Goal: Transaction & Acquisition: Purchase product/service

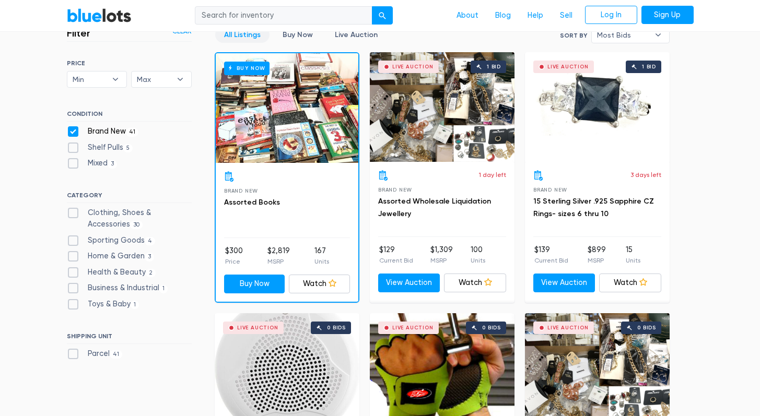
scroll to position [298, 0]
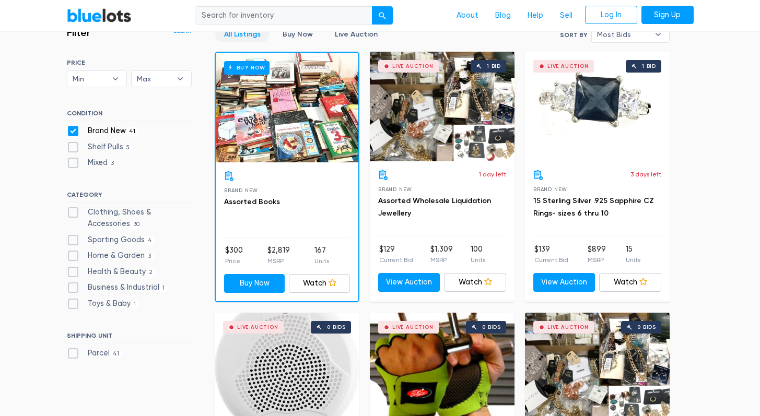
click at [445, 123] on div "Live Auction 1 bid" at bounding box center [442, 107] width 145 height 110
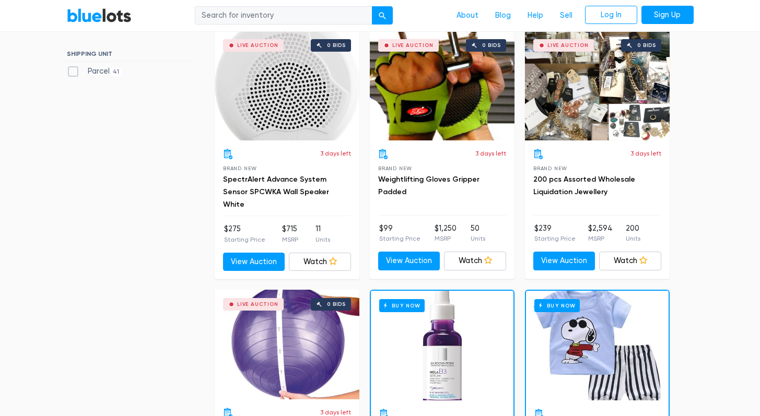
scroll to position [516, 0]
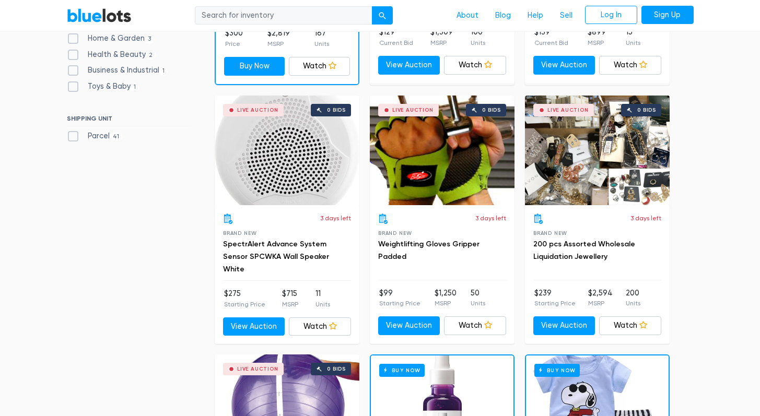
click at [427, 172] on div "Live Auction 0 bids" at bounding box center [442, 151] width 145 height 110
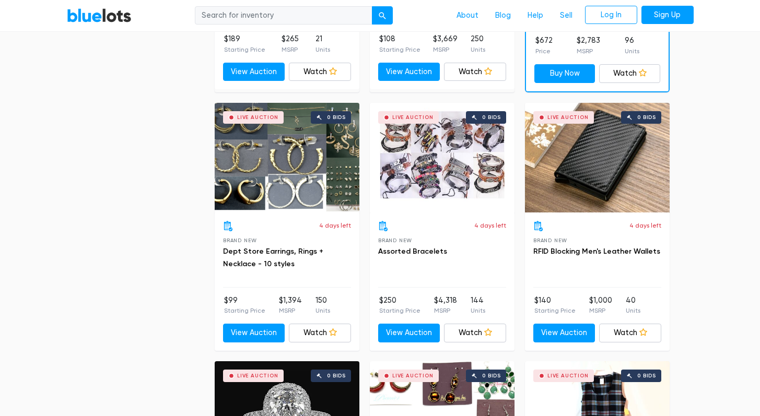
scroll to position [1551, 0]
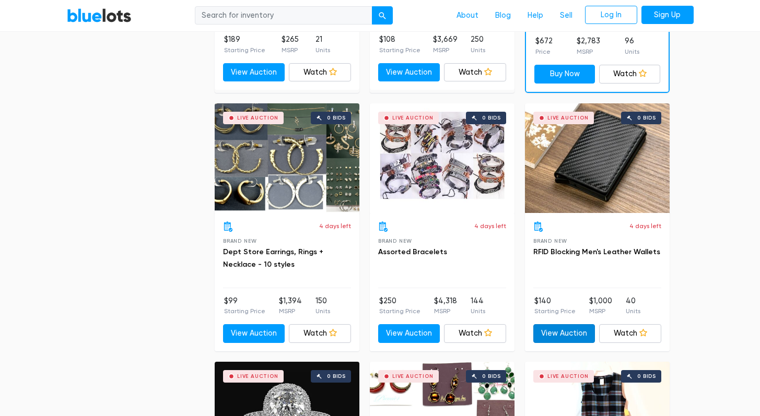
click at [553, 326] on link "View Auction" at bounding box center [564, 333] width 62 height 19
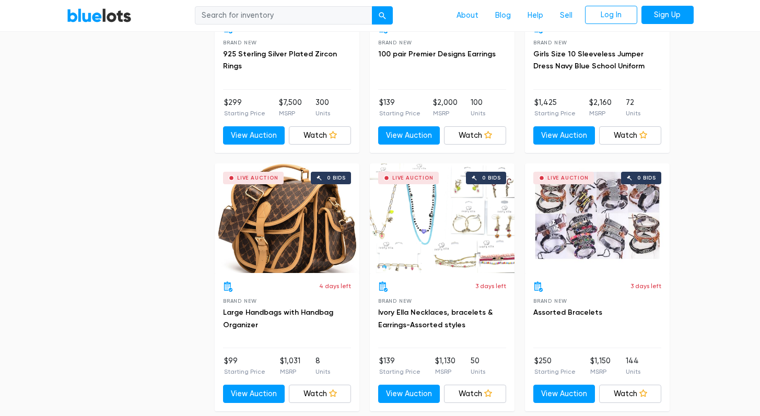
scroll to position [2010, 0]
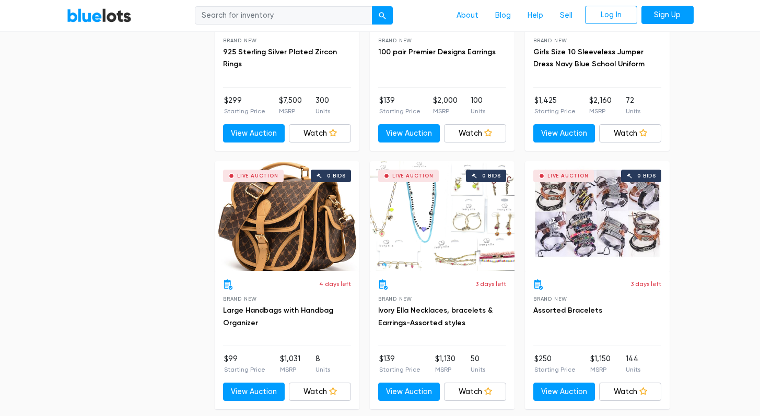
click at [311, 223] on div "Live Auction 0 bids" at bounding box center [287, 216] width 145 height 110
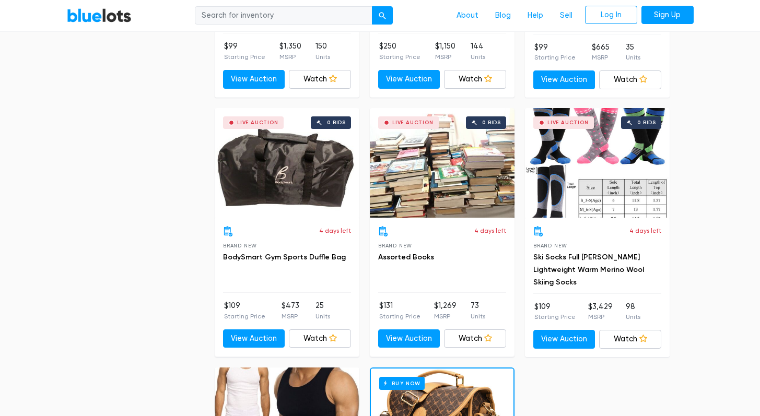
scroll to position [3876, 0]
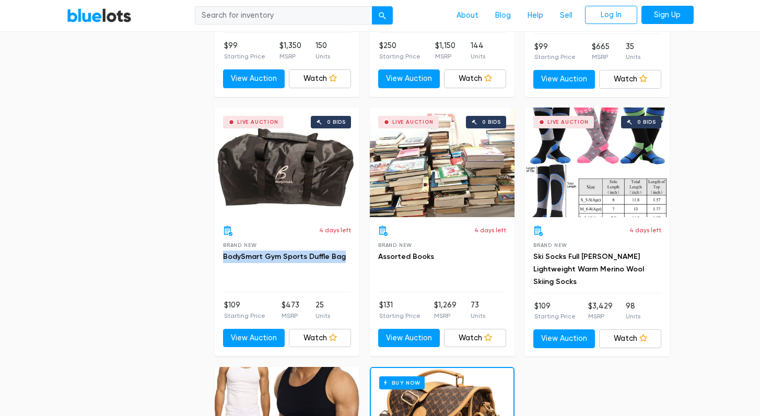
drag, startPoint x: 355, startPoint y: 254, endPoint x: 217, endPoint y: 253, distance: 137.9
click at [217, 253] on div "4 days left Brand New BodySmart Gym Sports Duffle Bag $109 Starting Price $473 …" at bounding box center [287, 286] width 145 height 138
copy link "BodySmart Gym Sports Duffle Bag"
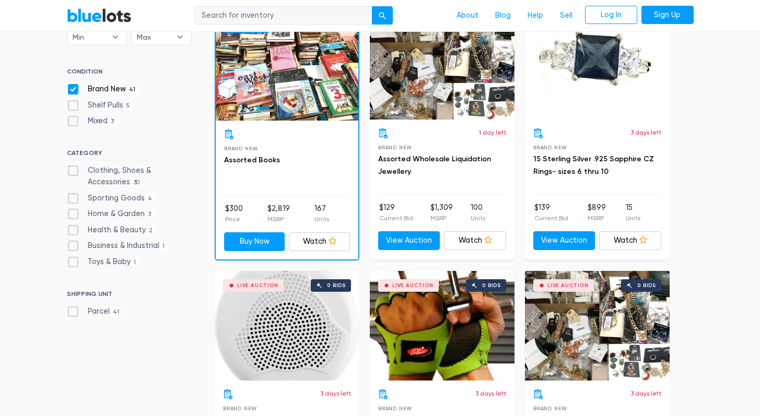
scroll to position [342, 0]
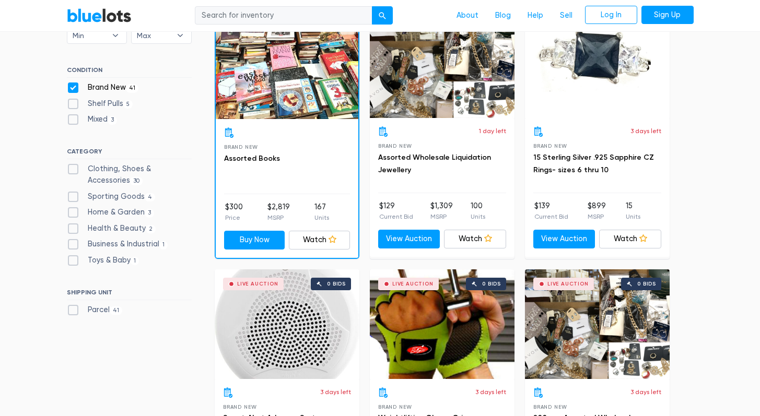
click at [72, 210] on label "Home & Garden 3" at bounding box center [111, 212] width 88 height 11
click at [72, 210] on Garden"] "Home & Garden 3" at bounding box center [70, 210] width 7 height 7
checkbox Garden"] "true"
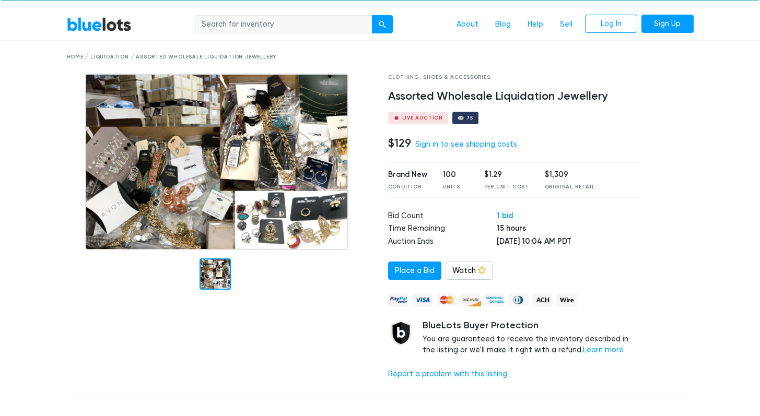
scroll to position [20, 0]
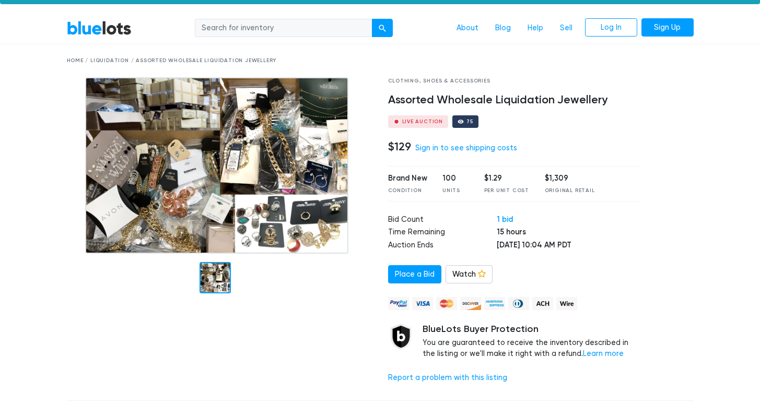
click at [314, 186] on img at bounding box center [216, 165] width 263 height 177
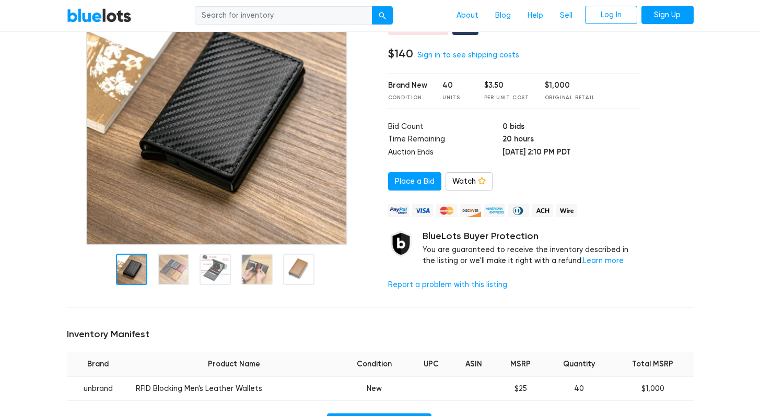
scroll to position [114, 0]
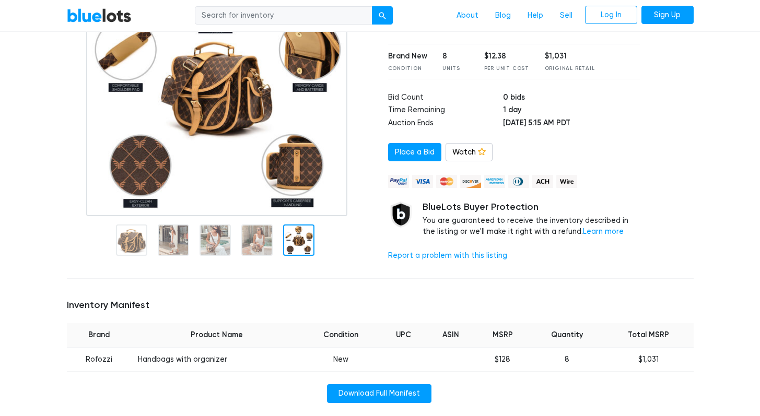
scroll to position [141, 0]
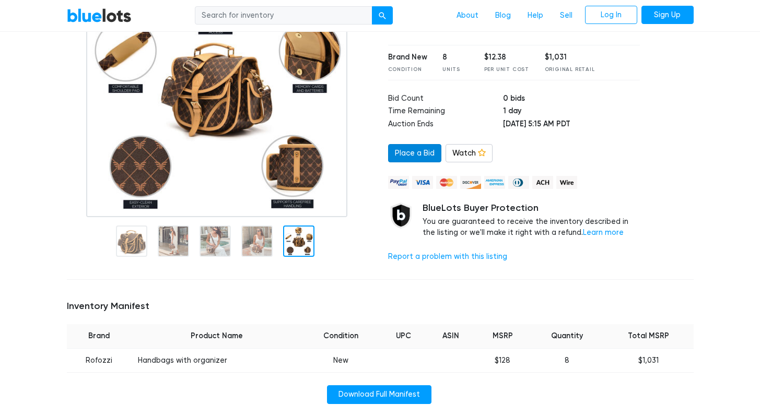
click at [402, 148] on link "Place a Bid" at bounding box center [414, 153] width 53 height 19
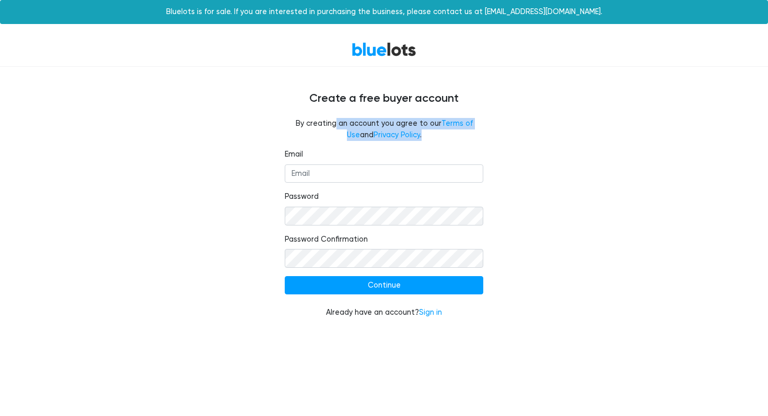
drag, startPoint x: 310, startPoint y: 122, endPoint x: 249, endPoint y: 115, distance: 62.1
click at [253, 115] on div "Create a free buyer account By creating an account you agree to our Terms of Us…" at bounding box center [384, 199] width 643 height 264
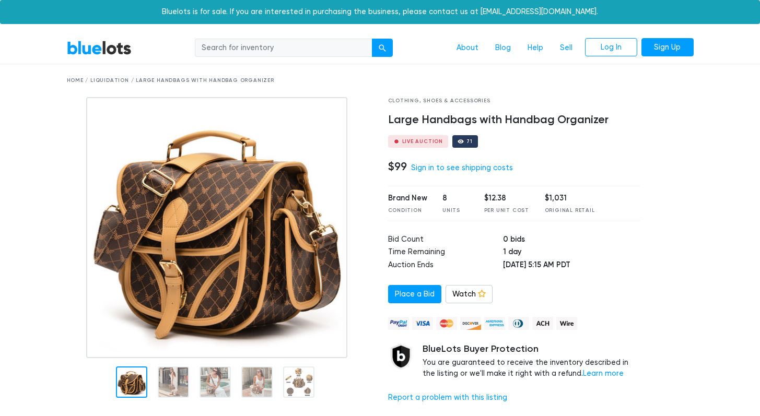
scroll to position [141, 0]
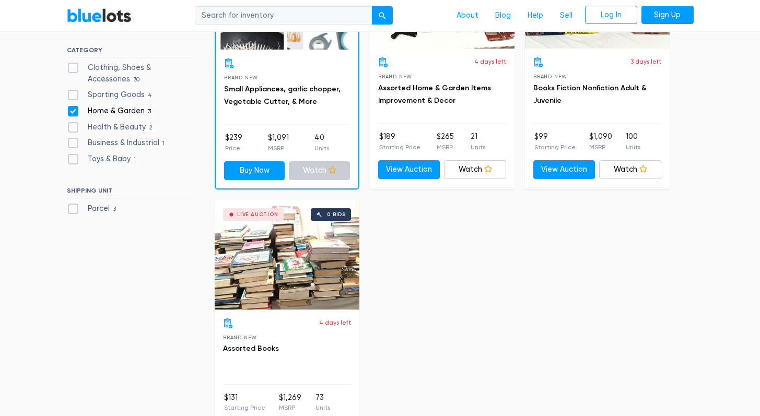
scroll to position [407, 0]
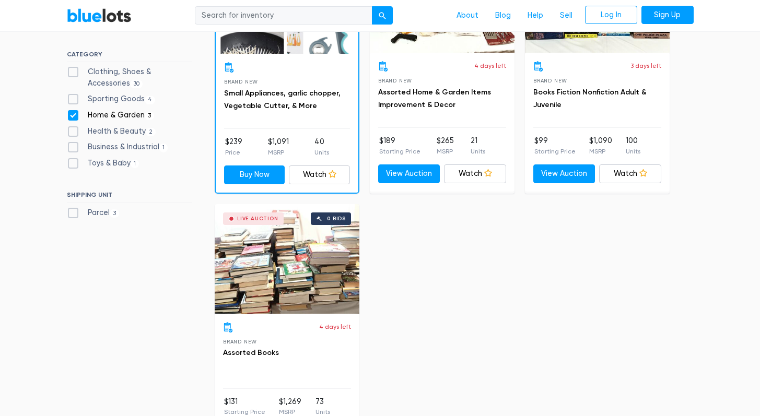
click at [75, 144] on label "Business & Industrial 1" at bounding box center [117, 147] width 101 height 11
click at [74, 144] on Industrial"] "Business & Industrial 1" at bounding box center [70, 145] width 7 height 7
checkbox Industrial"] "true"
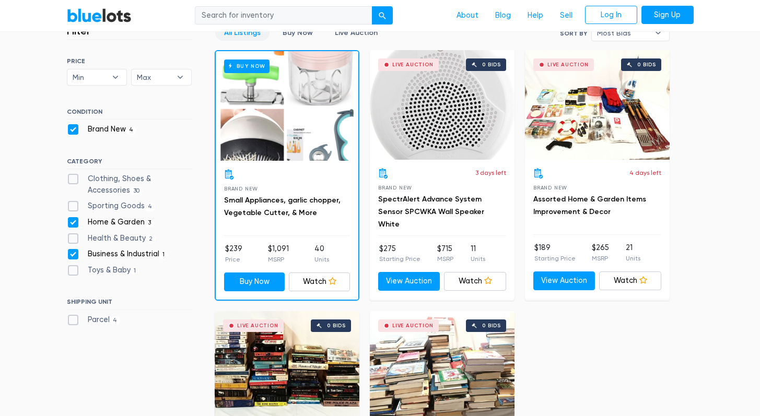
scroll to position [307, 0]
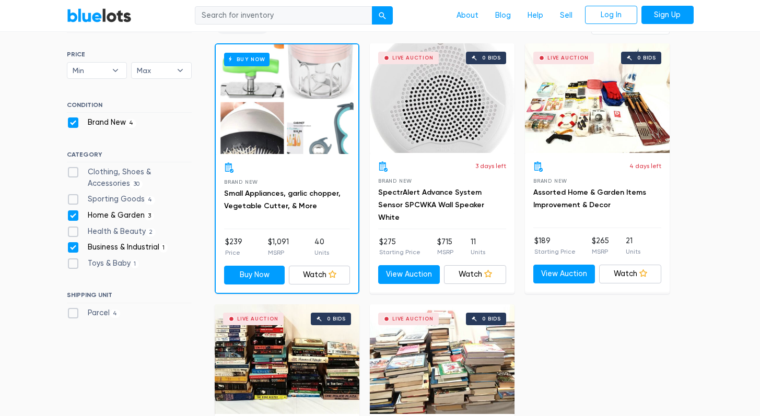
click at [69, 210] on label "Home & Garden 3" at bounding box center [111, 215] width 88 height 11
click at [69, 210] on Garden"] "Home & Garden 3" at bounding box center [70, 213] width 7 height 7
checkbox Garden"] "false"
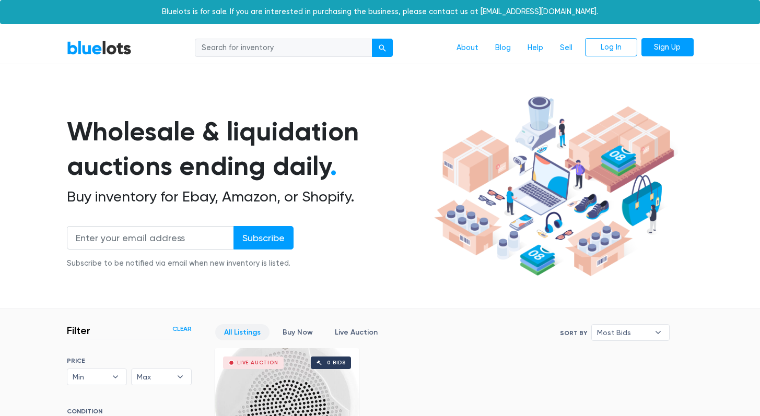
scroll to position [281, 0]
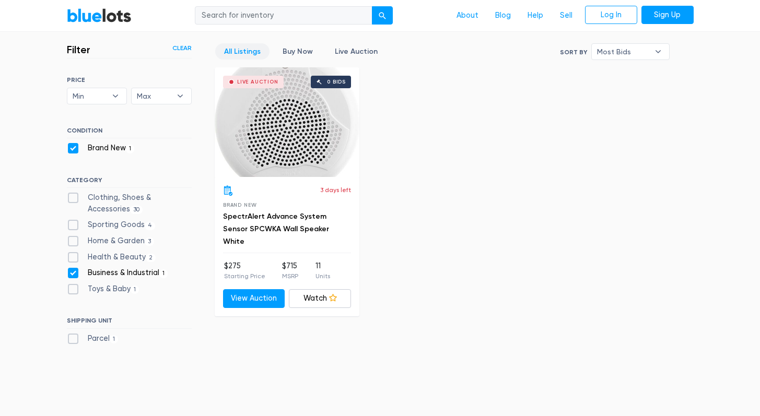
click at [74, 147] on label "Brand New 1" at bounding box center [101, 148] width 68 height 11
click at [74, 147] on New"] "Brand New 1" at bounding box center [70, 146] width 7 height 7
checkbox New"] "false"
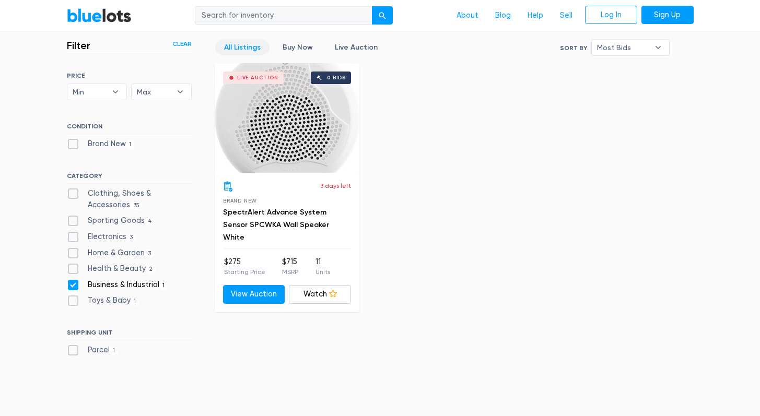
scroll to position [305, 0]
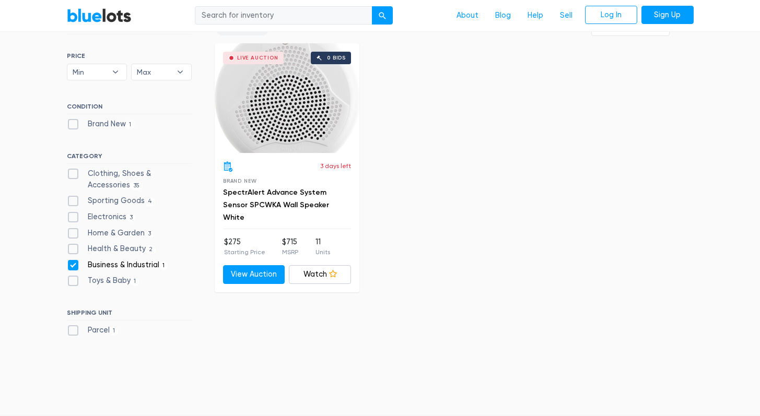
click at [72, 325] on label "Parcel 1" at bounding box center [93, 330] width 52 height 11
click at [72, 325] on input "Parcel 1" at bounding box center [70, 328] width 7 height 7
checkbox input "true"
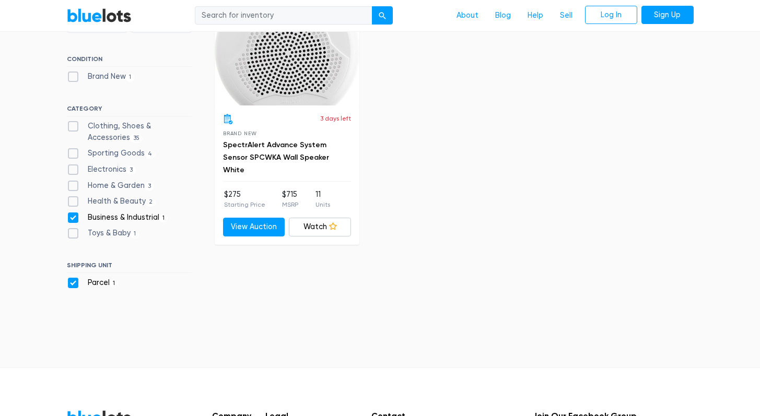
scroll to position [353, 0]
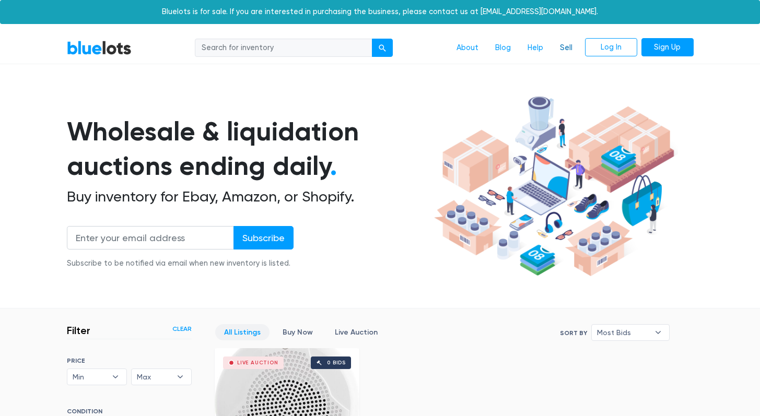
click at [562, 46] on link "Sell" at bounding box center [566, 48] width 29 height 20
